Goal: Information Seeking & Learning: Learn about a topic

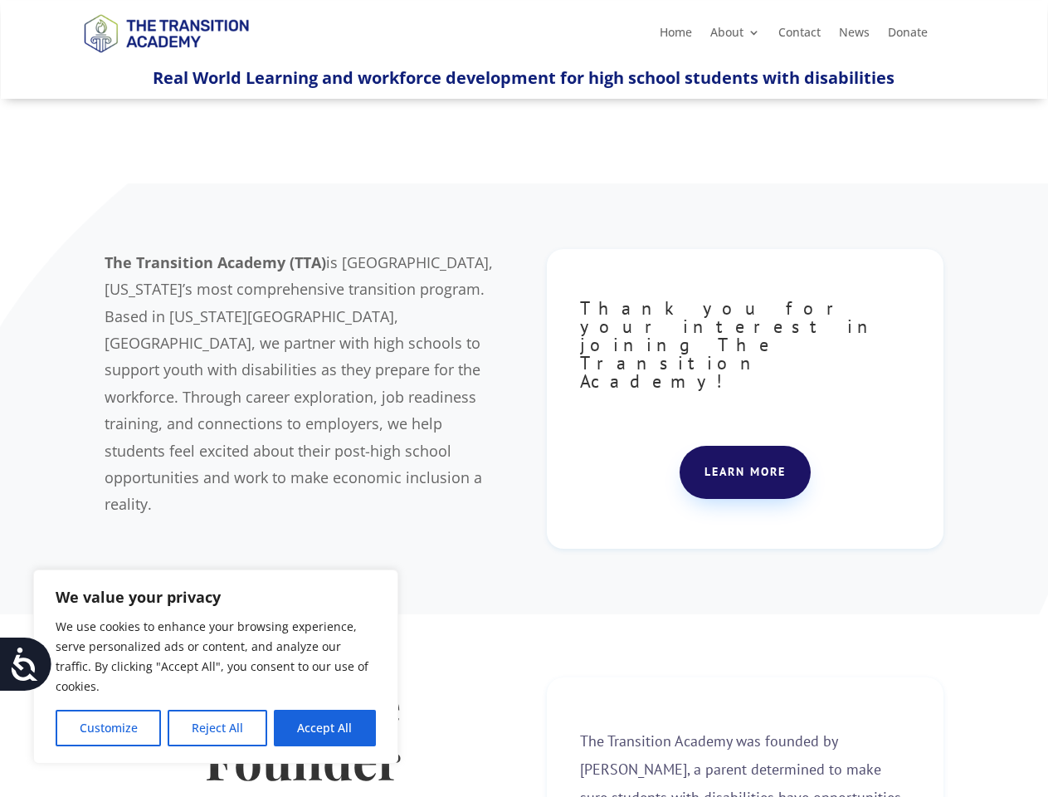
click at [524, 398] on div "The Transition Academy (TTA) is [GEOGRAPHIC_DATA], [US_STATE]’s most comprehens…" at bounding box center [524, 399] width 838 height 342
click at [108, 728] on button "Customize" at bounding box center [108, 728] width 105 height 37
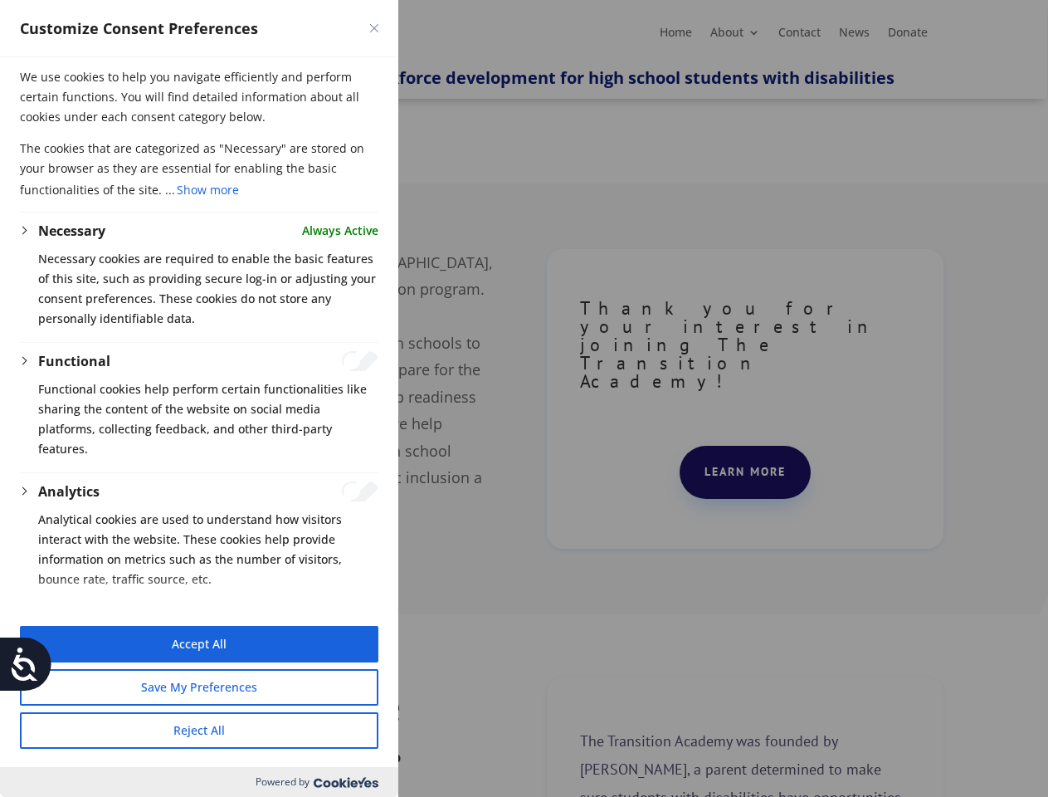
click at [217, 728] on div at bounding box center [524, 398] width 1048 height 797
click at [325, 728] on button "Reject All" at bounding box center [199, 730] width 359 height 37
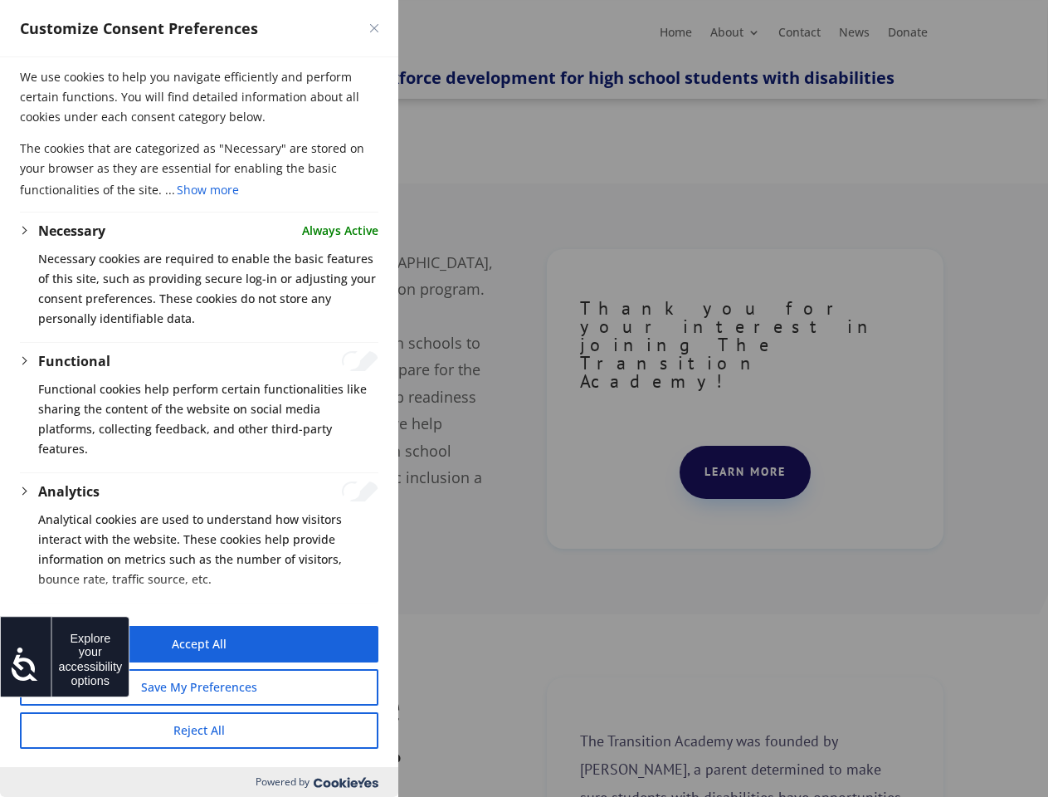
click at [26, 664] on icon at bounding box center [24, 663] width 33 height 33
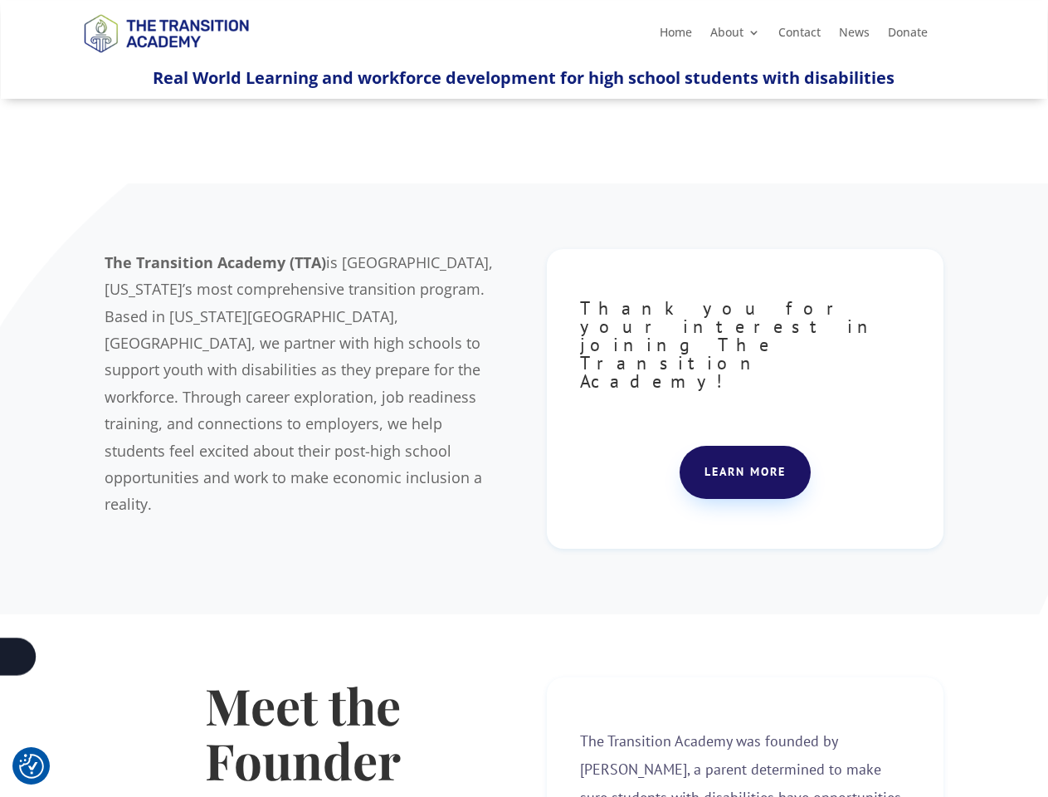
click at [524, 398] on div "The Transition Academy (TTA) is [GEOGRAPHIC_DATA], [US_STATE]’s most comprehens…" at bounding box center [524, 399] width 838 height 342
